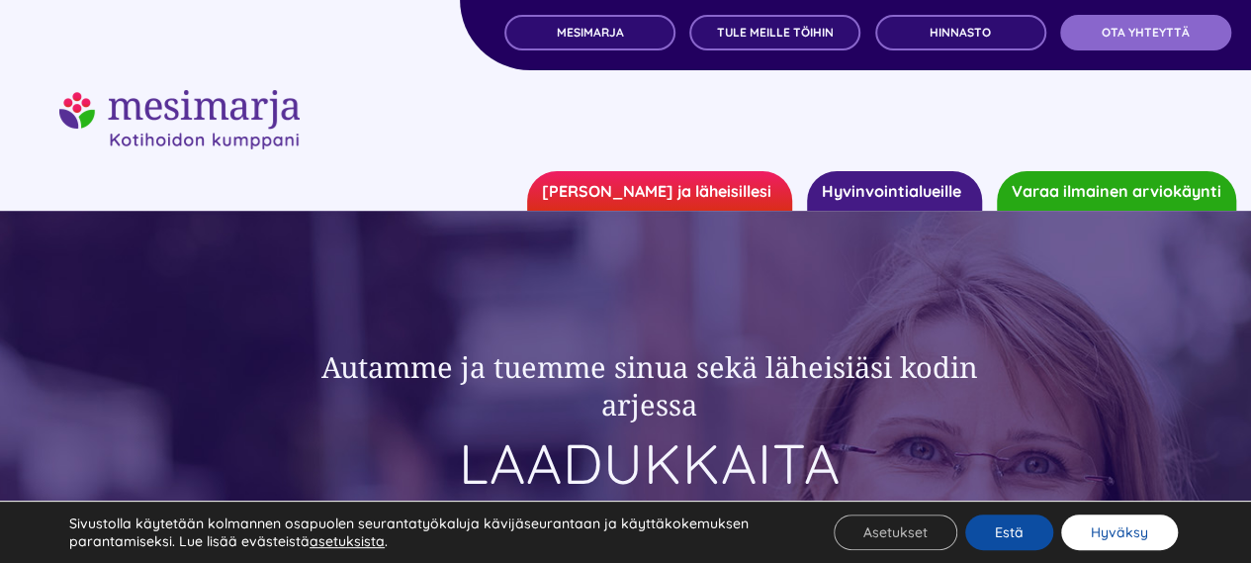
click at [1102, 525] on button "Hyväksy" at bounding box center [1119, 532] width 117 height 36
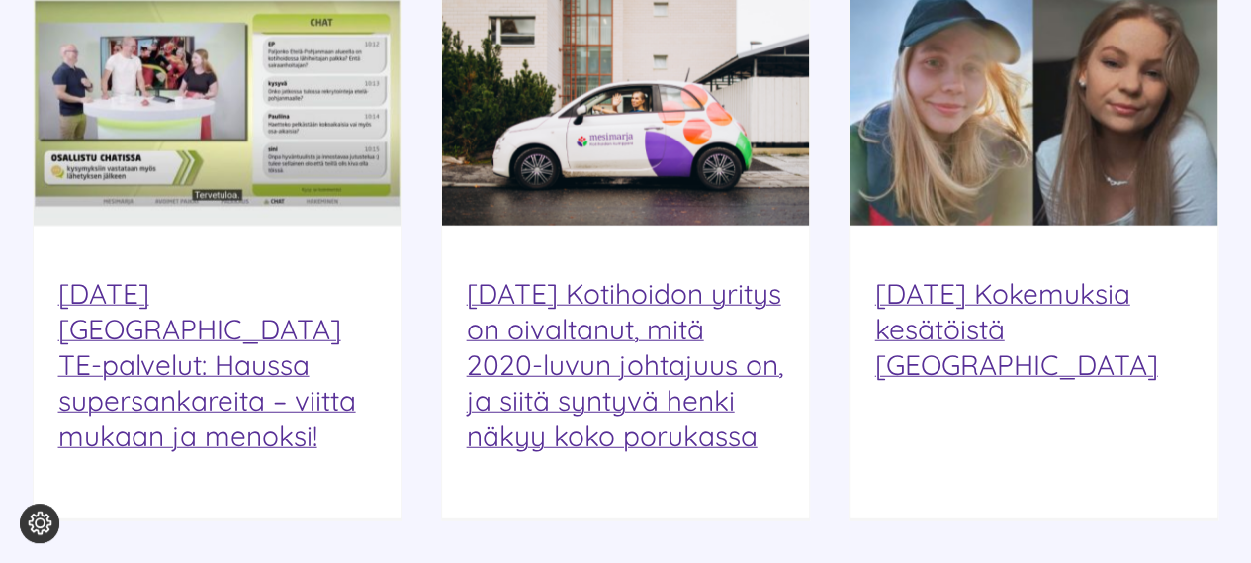
scroll to position [2427, 0]
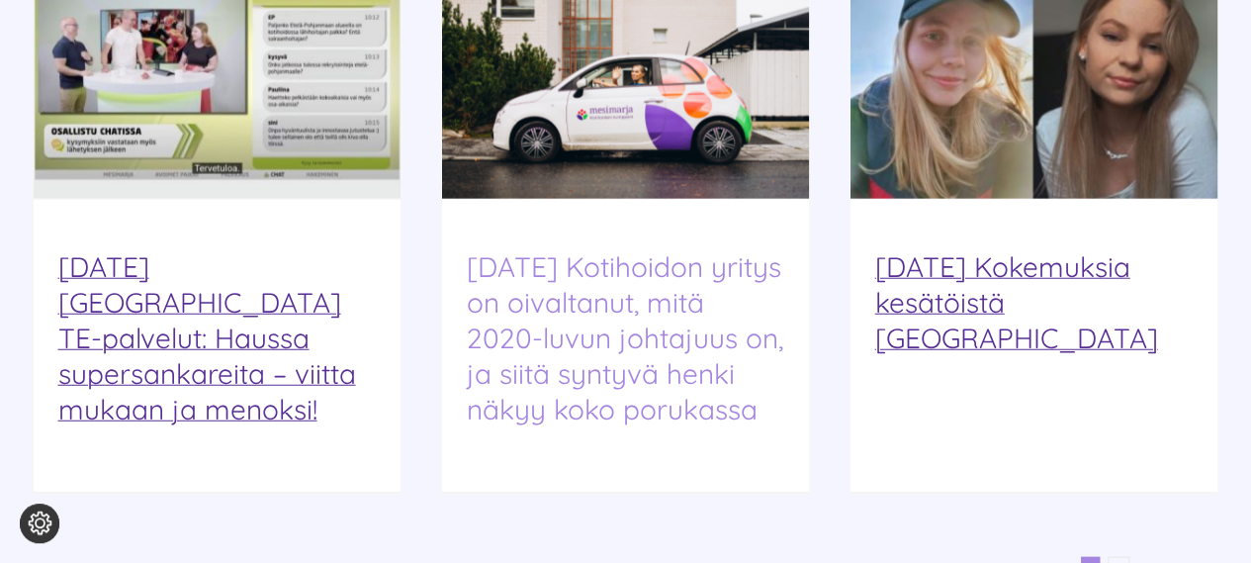
click at [572, 335] on link "[DATE] Kotihoidon yritys on oivaltanut, mitä 2020-luvun johtajuus on, ja siitä …" at bounding box center [625, 337] width 316 height 177
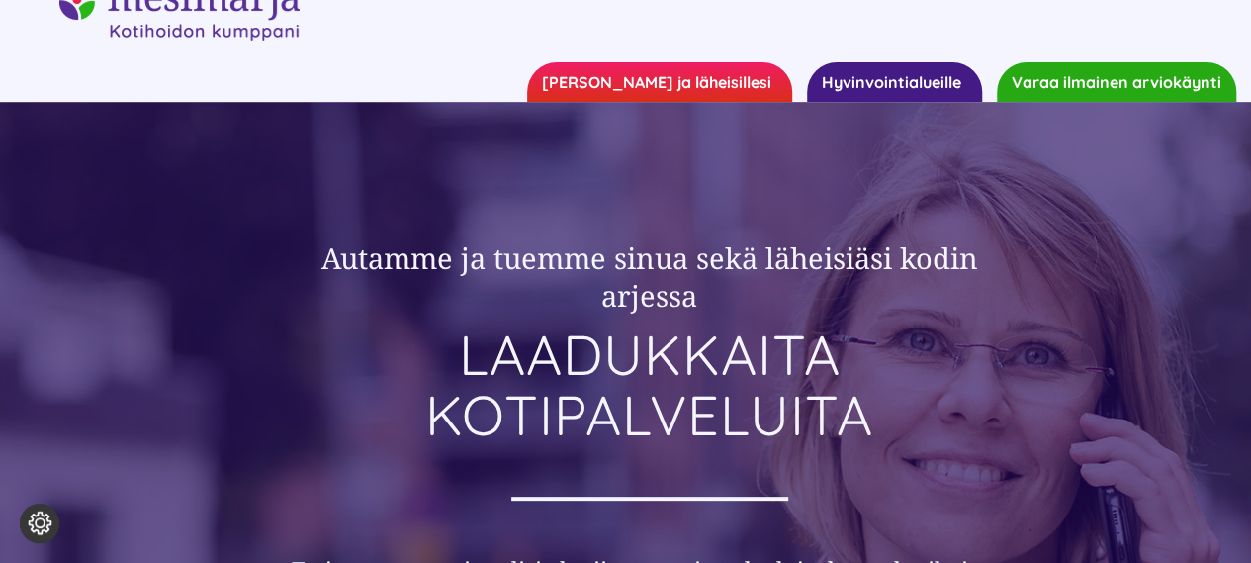
scroll to position [0, 0]
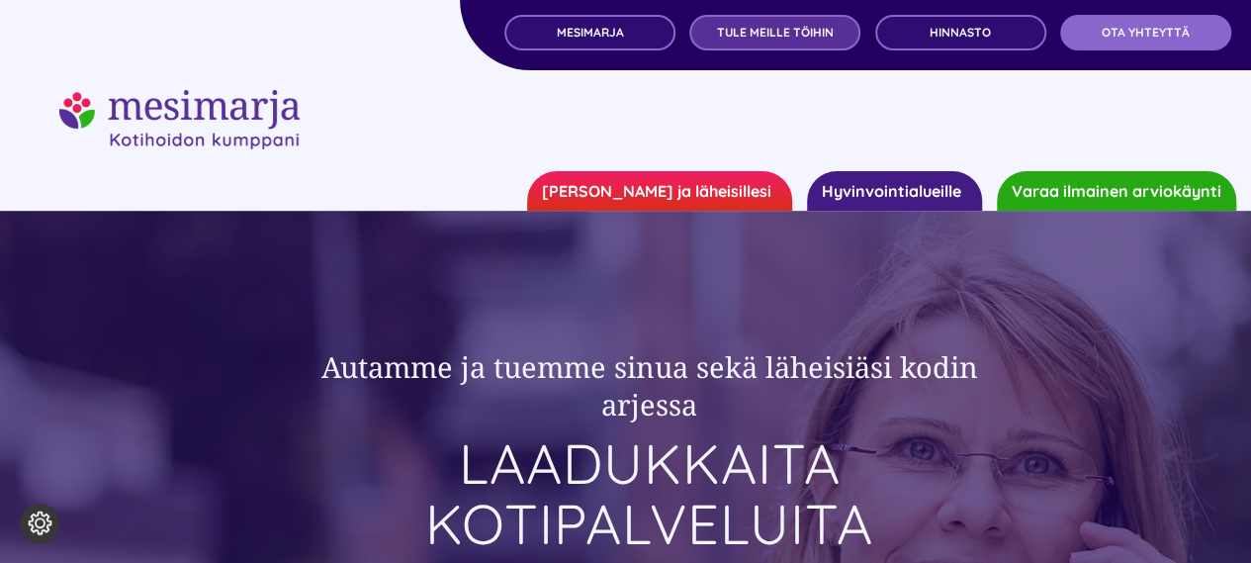
click at [778, 31] on span "TULE MEILLE TÖIHIN" at bounding box center [775, 33] width 117 height 14
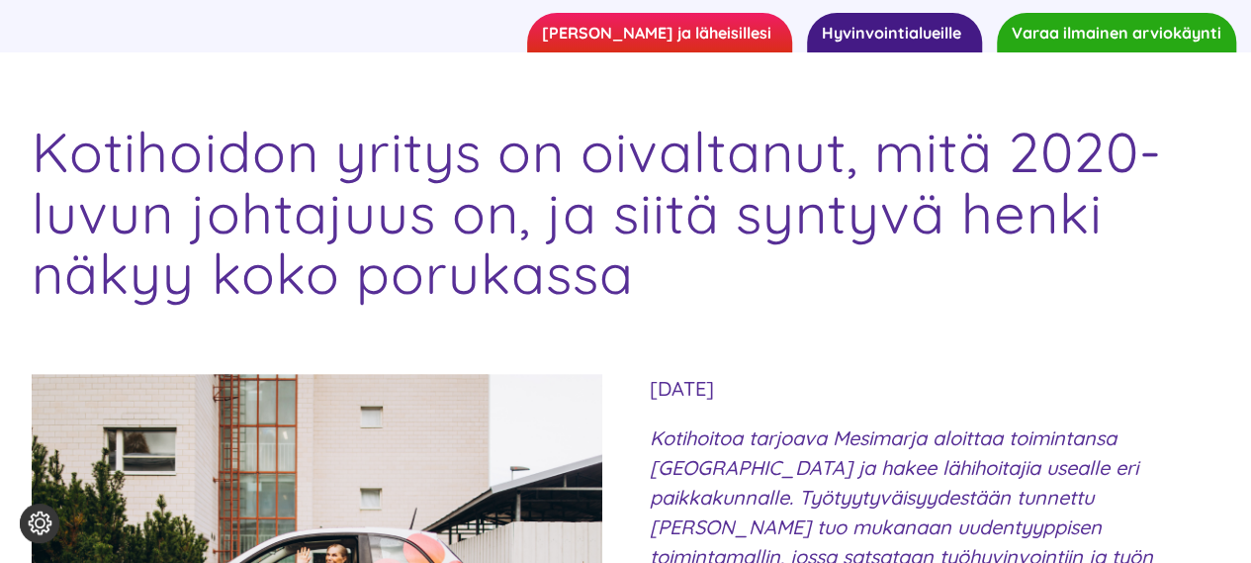
scroll to position [105, 0]
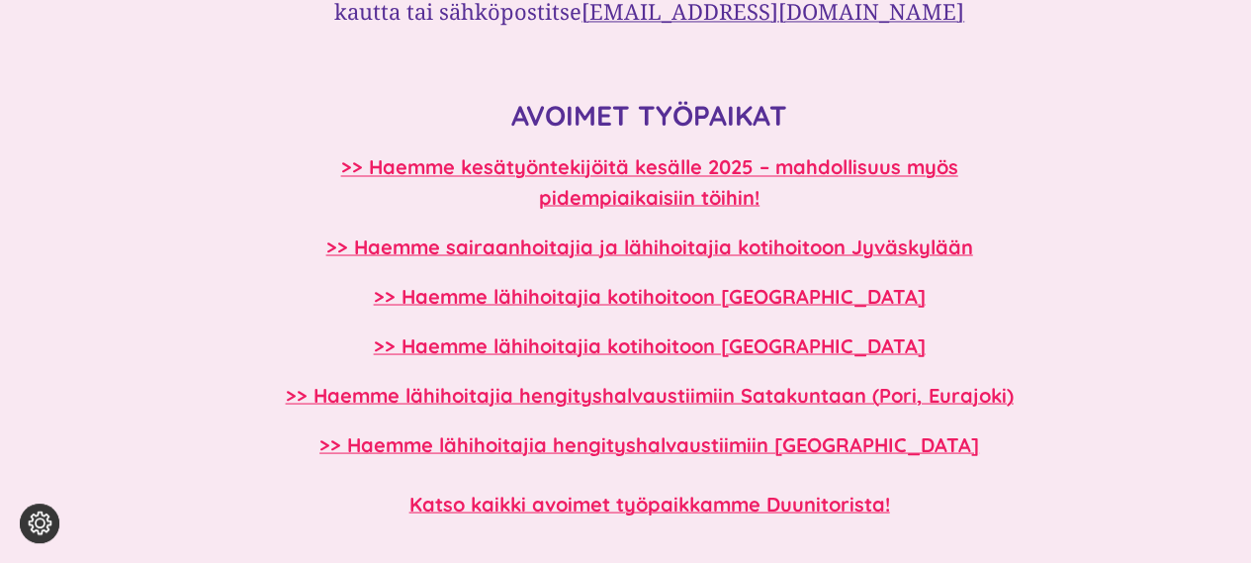
scroll to position [1691, 0]
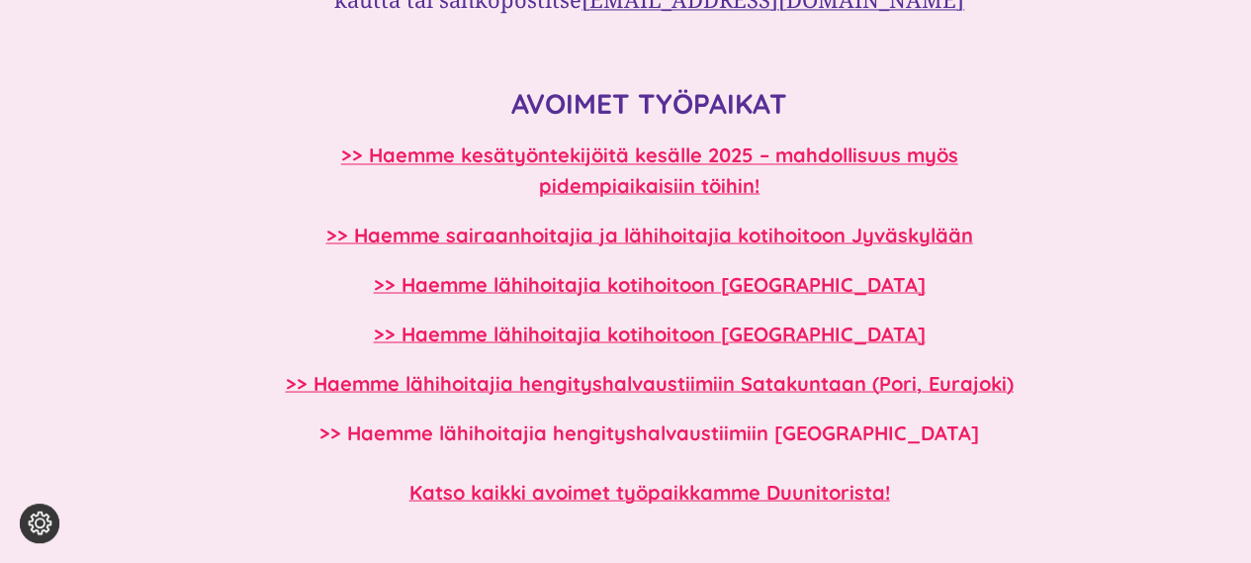
click at [835, 426] on b ">> Haemme lähihoitajia hengityshalvaustiimiin Tampereelle" at bounding box center [649, 431] width 660 height 25
